Goal: Transaction & Acquisition: Register for event/course

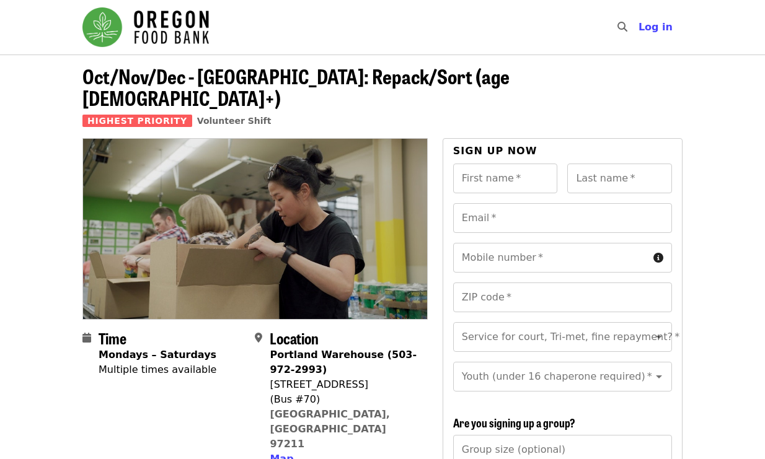
click at [112, 25] on img "Main navigation" at bounding box center [145, 27] width 126 height 40
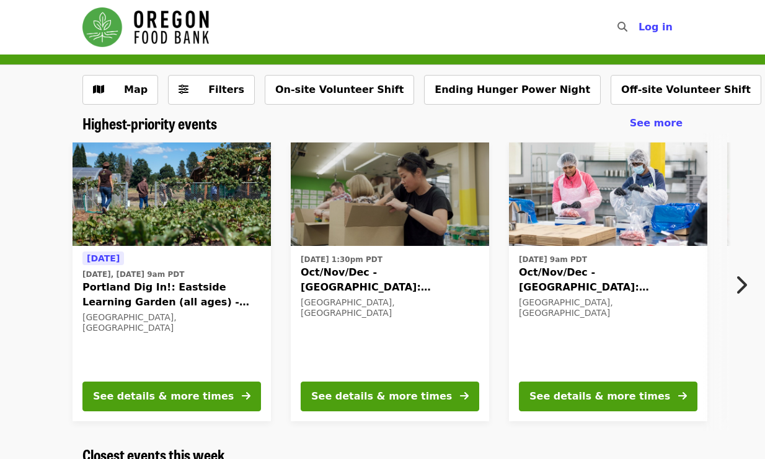
click at [742, 283] on icon "chevron-right icon" at bounding box center [740, 285] width 12 height 24
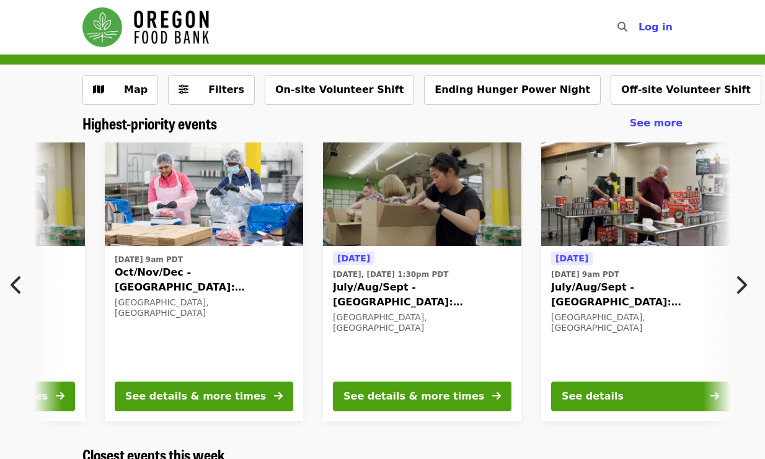
scroll to position [0, 449]
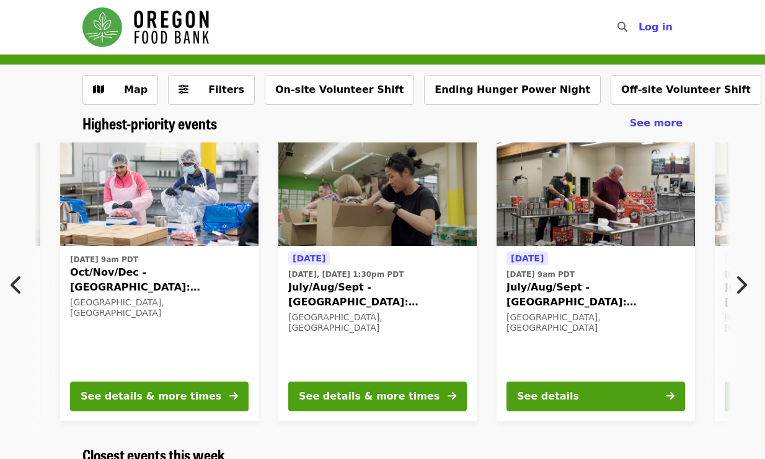
click at [742, 283] on icon "chevron-right icon" at bounding box center [740, 285] width 12 height 24
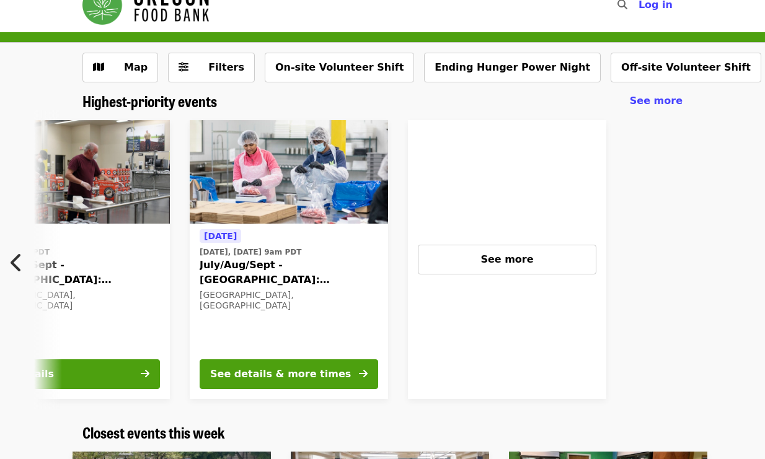
scroll to position [0, 0]
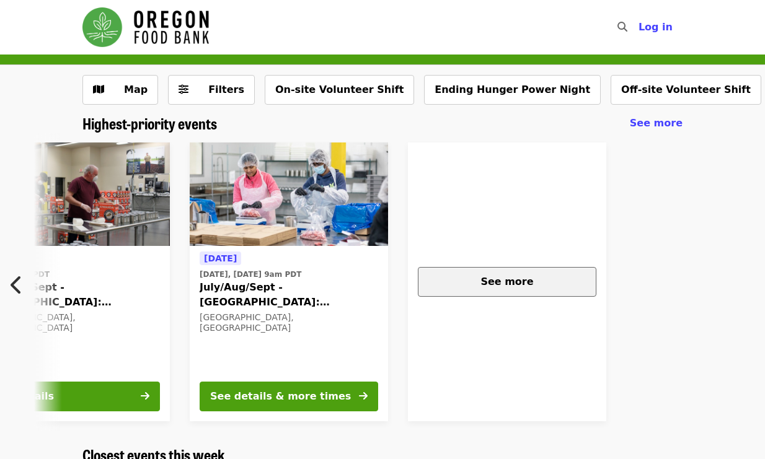
click at [508, 280] on span "See more" at bounding box center [506, 282] width 53 height 12
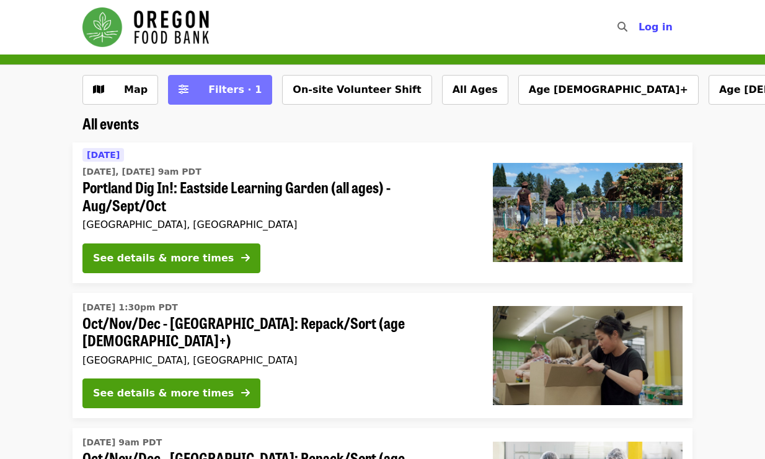
click at [244, 94] on button "Filters · 1" at bounding box center [220, 90] width 104 height 30
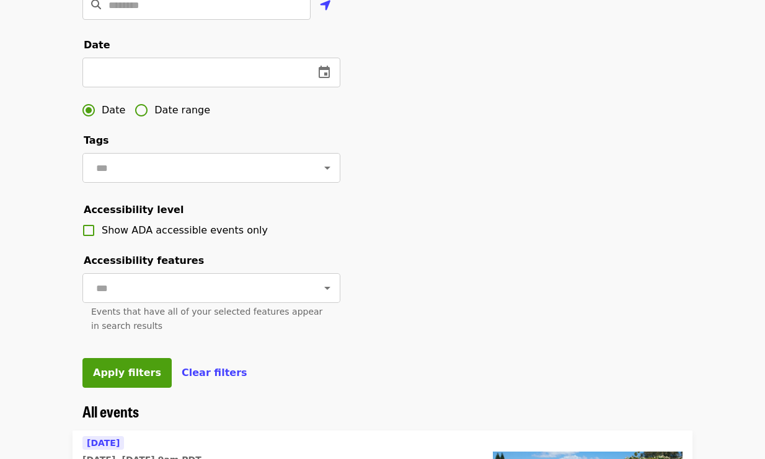
scroll to position [372, 0]
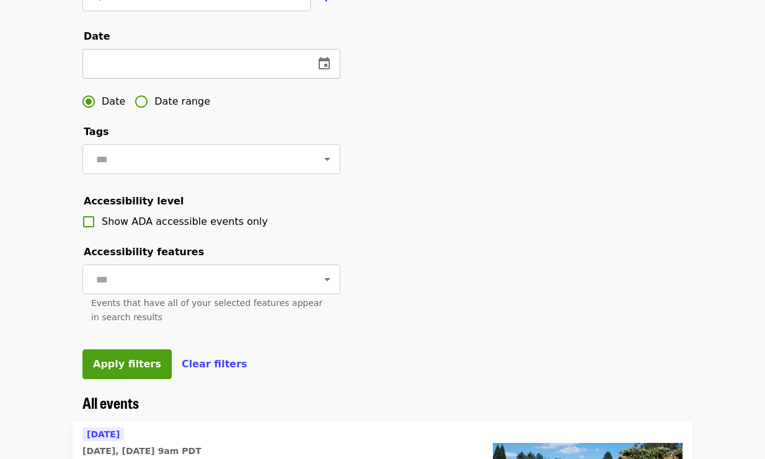
click at [327, 71] on icon "change date" at bounding box center [324, 63] width 15 height 15
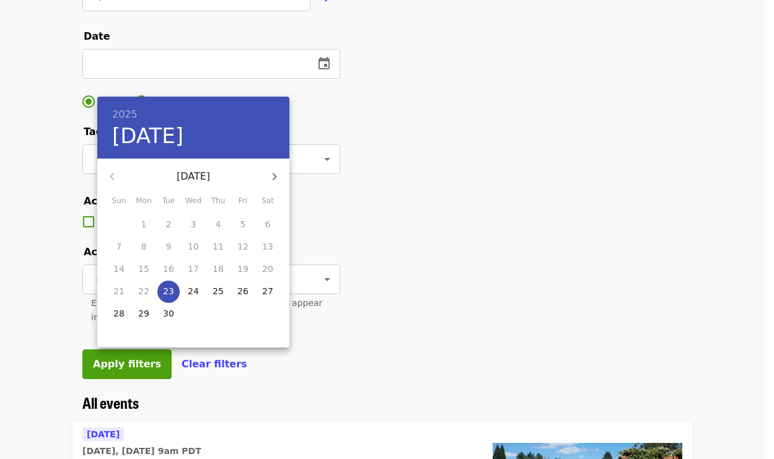
click at [275, 178] on icon "button" at bounding box center [275, 176] width 4 height 7
click at [269, 266] on p "18" at bounding box center [267, 269] width 11 height 12
type input "**********"
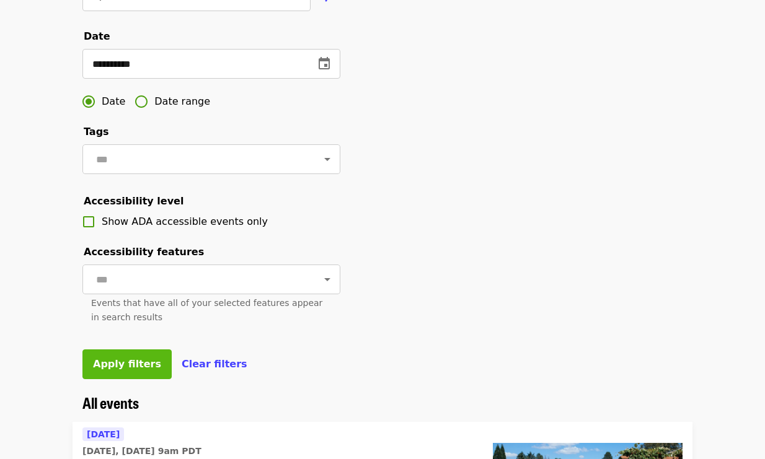
click at [111, 370] on span "Apply filters" at bounding box center [127, 364] width 68 height 12
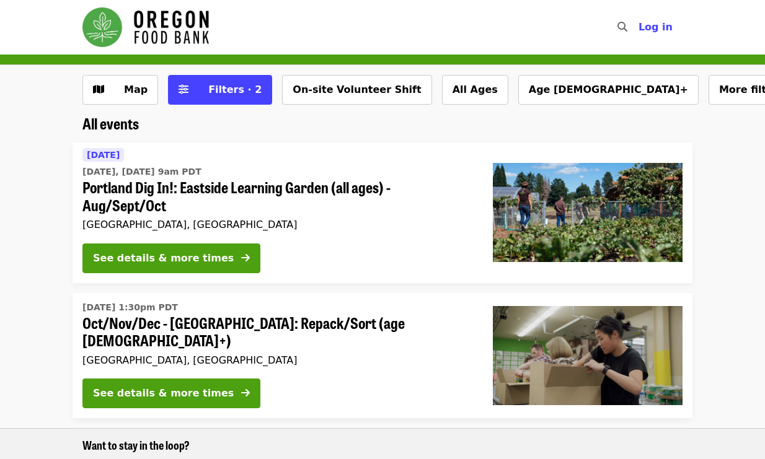
click at [113, 24] on img "Main navigation" at bounding box center [145, 27] width 126 height 40
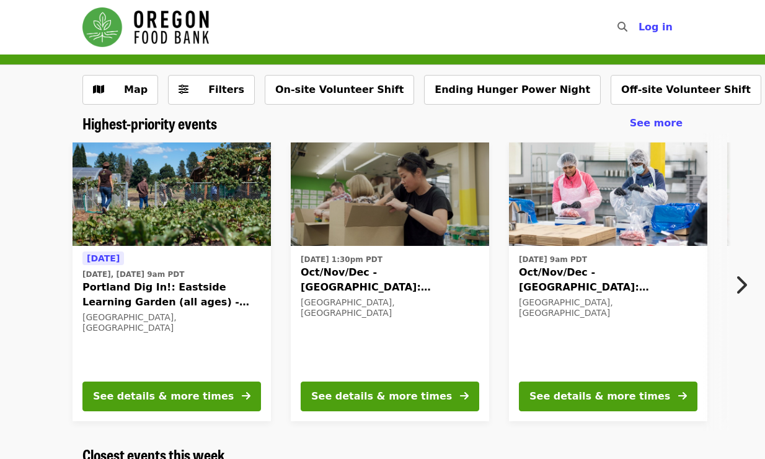
click at [176, 26] on img "Main navigation" at bounding box center [145, 27] width 126 height 40
